Goal: Find specific page/section: Find specific page/section

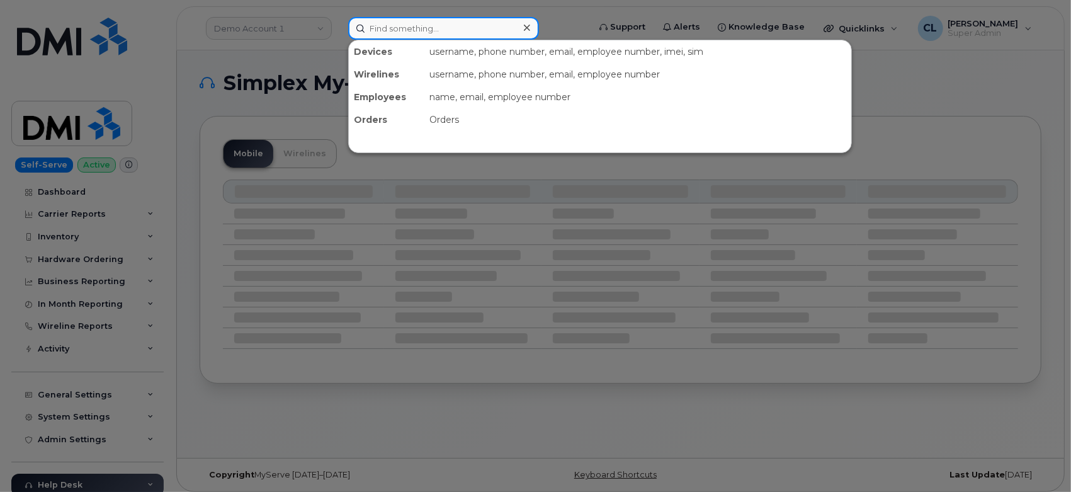
click at [429, 21] on input at bounding box center [443, 28] width 191 height 23
paste input "6034841001"
type input "6034841001"
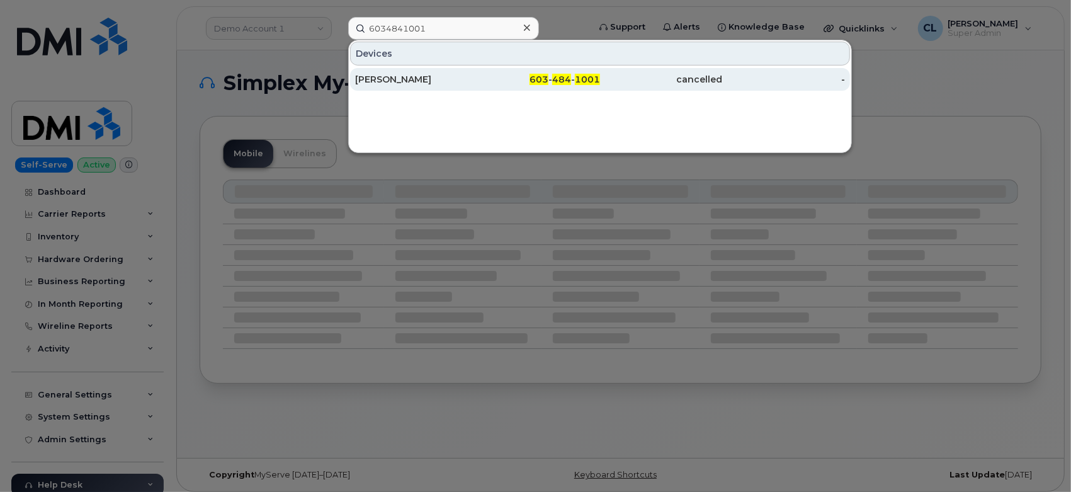
click at [478, 86] on div "Denis Severs" at bounding box center [539, 79] width 123 height 23
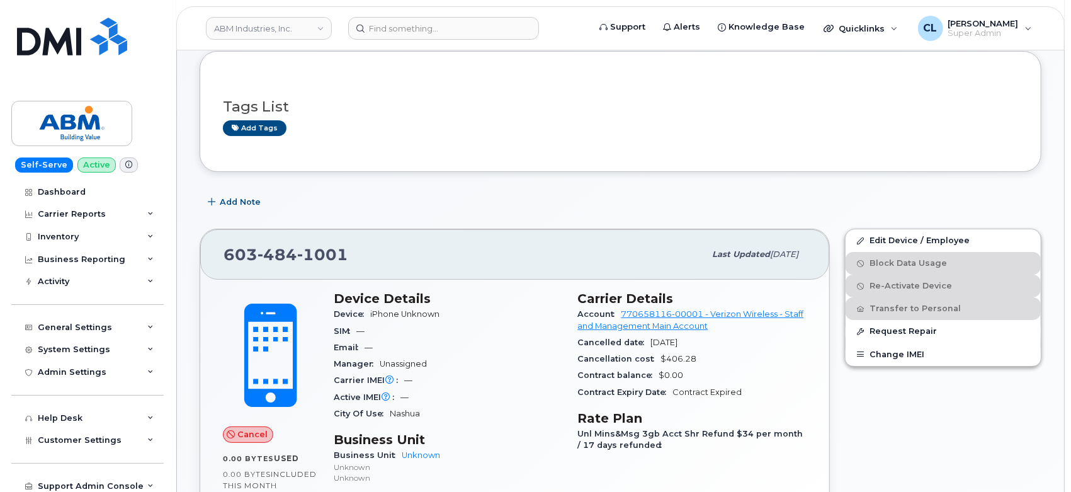
scroll to position [140, 0]
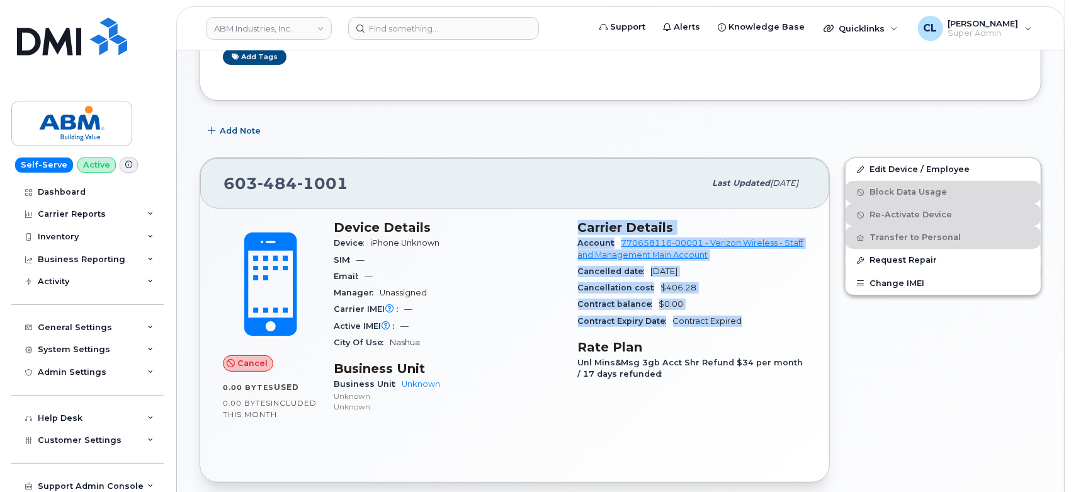
drag, startPoint x: 757, startPoint y: 324, endPoint x: 576, endPoint y: 225, distance: 206.0
click at [576, 225] on div "Carrier Details Account 770658116-00001 - Verizon Wireless - Staff and Manageme…" at bounding box center [692, 322] width 244 height 220
copy section "Carrier Details Account 770658116-00001 - Verizon Wireless - Staff and Manageme…"
drag, startPoint x: 987, startPoint y: 113, endPoint x: 761, endPoint y: 9, distance: 249.0
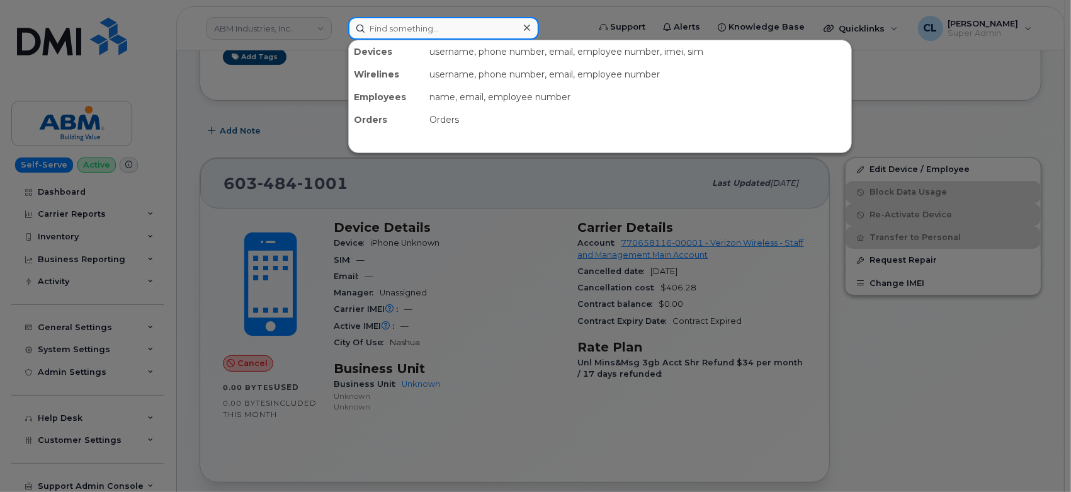
click at [468, 35] on input at bounding box center [443, 28] width 191 height 23
paste input "9293324947"
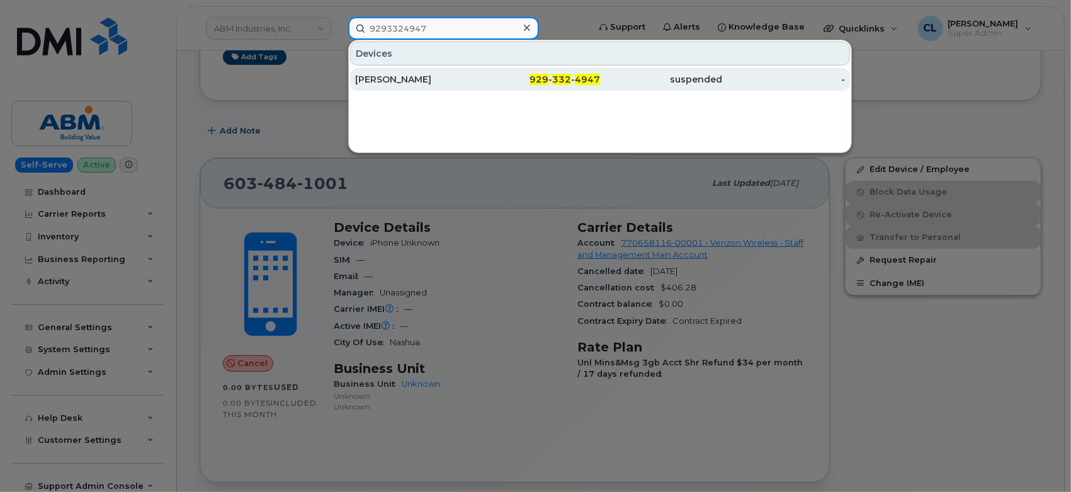
type input "9293324947"
click at [516, 78] on div "929 - 332 - 4947" at bounding box center [539, 79] width 123 height 13
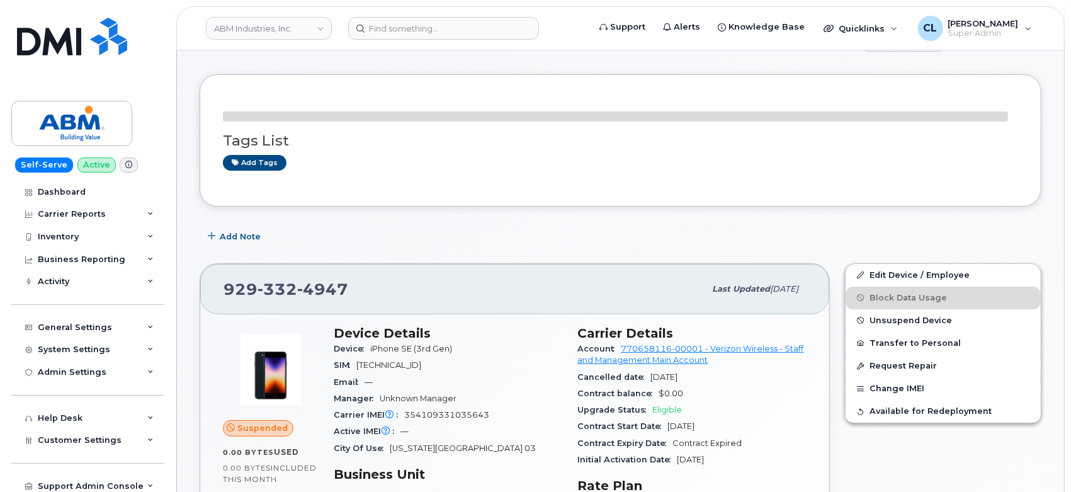
scroll to position [70, 0]
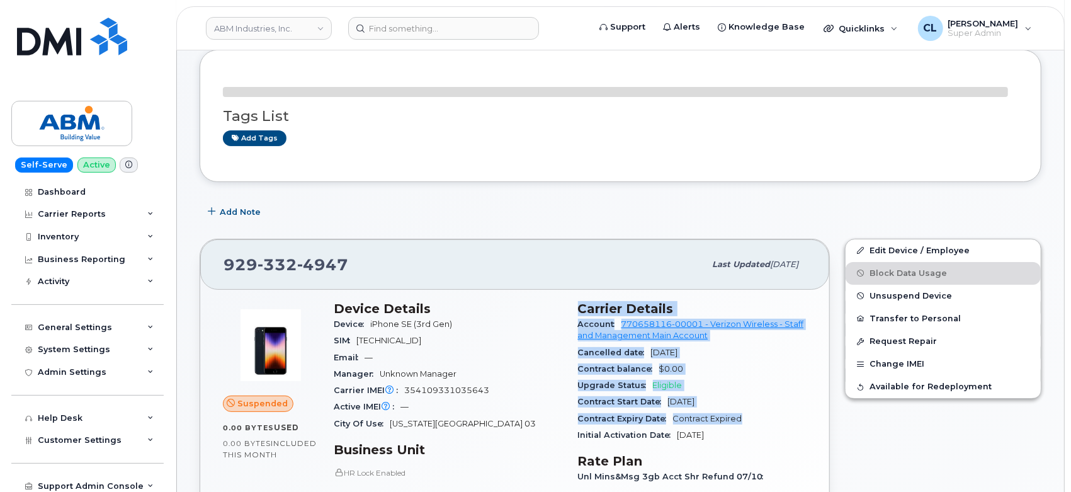
drag, startPoint x: 580, startPoint y: 303, endPoint x: 761, endPoint y: 422, distance: 216.0
click at [761, 422] on section "Carrier Details Account 770658116-00001 - Verizon Wireless - Staff and Manageme…" at bounding box center [692, 372] width 229 height 142
copy section "Carrier Details Account 770658116-00001 - Verizon Wireless - Staff and Manageme…"
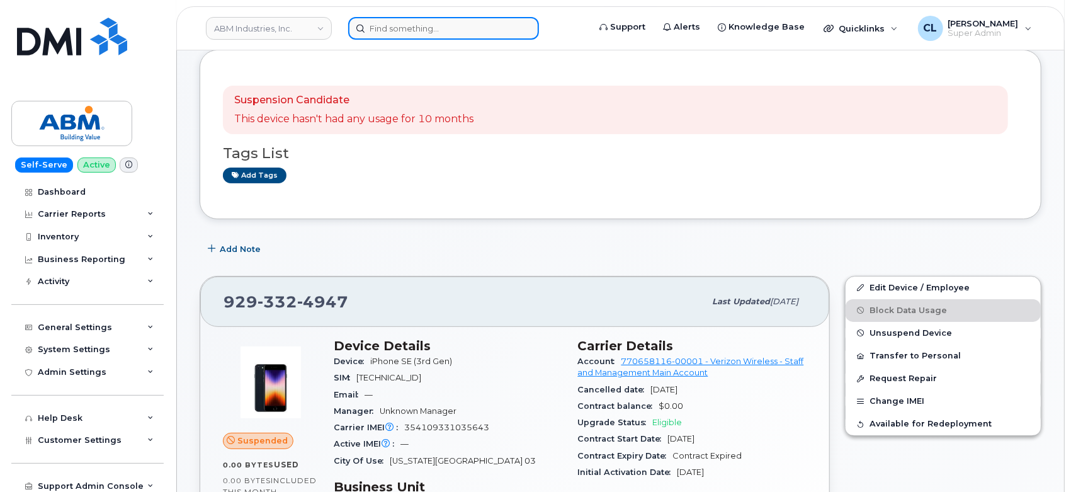
click at [492, 34] on input at bounding box center [443, 28] width 191 height 23
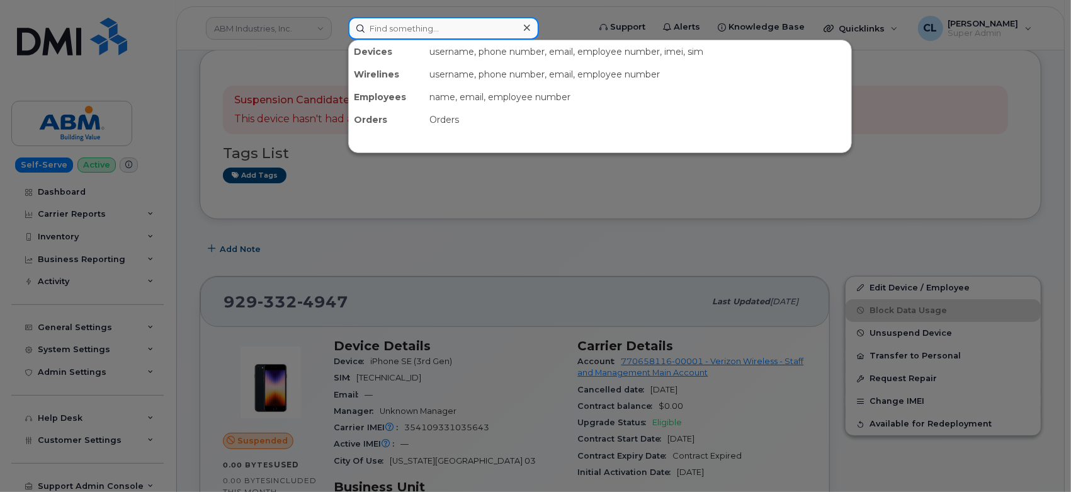
paste input "7188699728"
type input "7188699728"
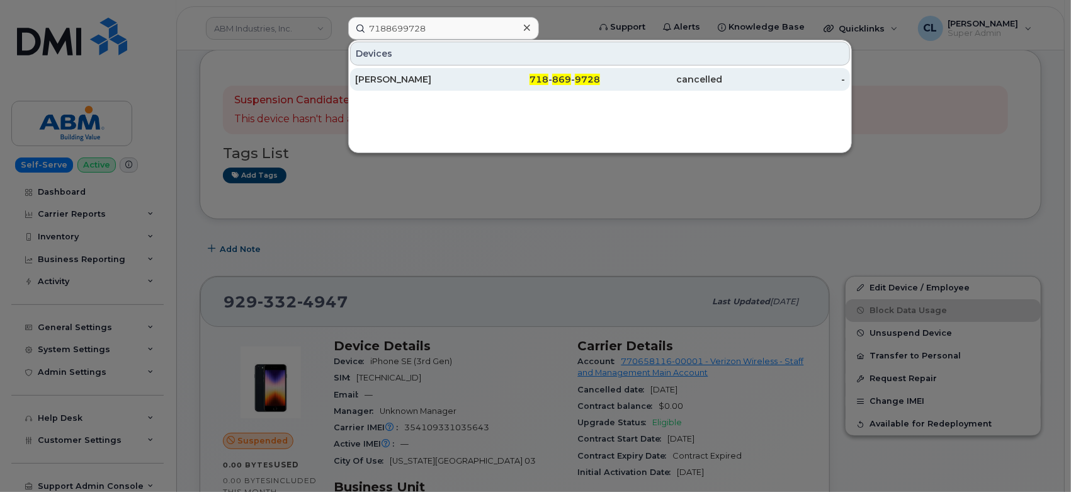
click at [498, 82] on div "718 - 869 - 9728" at bounding box center [539, 79] width 123 height 13
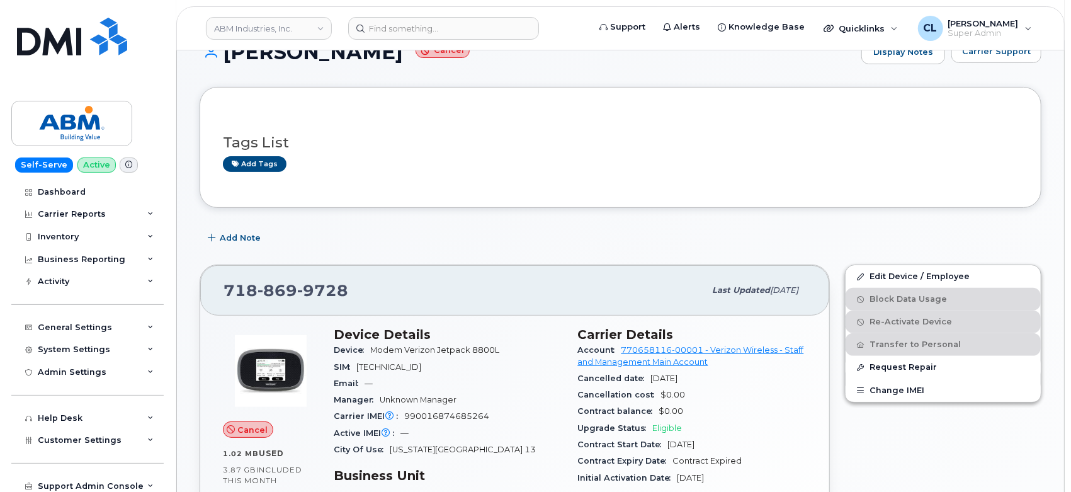
scroll to position [247, 0]
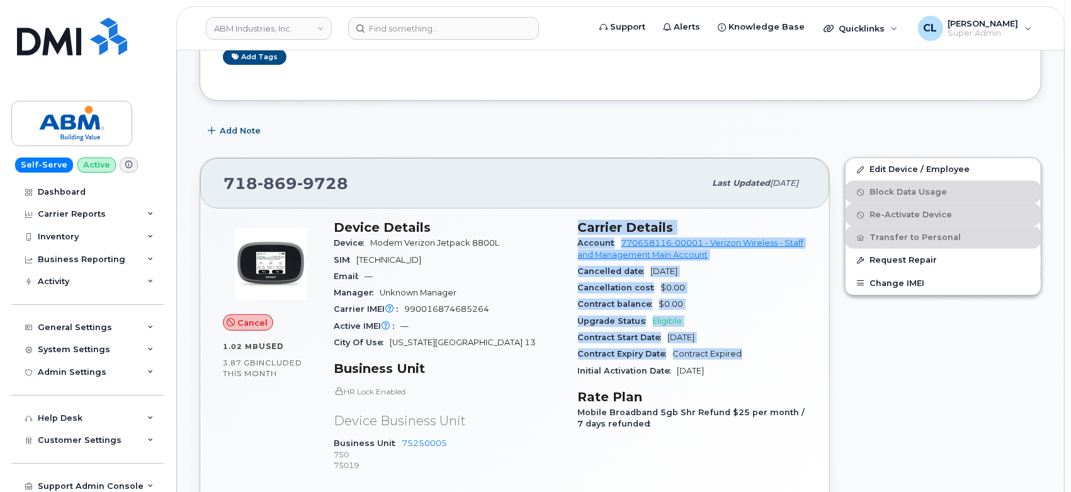
drag, startPoint x: 580, startPoint y: 225, endPoint x: 748, endPoint y: 354, distance: 211.6
click at [748, 354] on section "Carrier Details Account 770658116-00001 - Verizon Wireless - Staff and Manageme…" at bounding box center [692, 299] width 229 height 159
copy section "Carrier Details Account 770658116-00001 - Verizon Wireless - Staff and Manageme…"
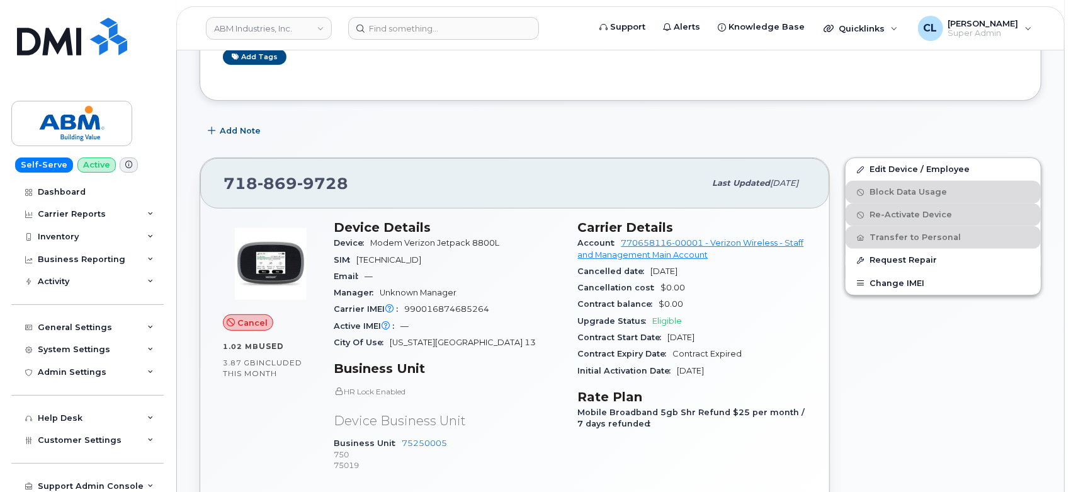
click at [994, 387] on div "Edit Device / Employee Block Data Usage Re-Activate Device Transfer to Personal…" at bounding box center [943, 349] width 212 height 399
